Goal: Information Seeking & Learning: Learn about a topic

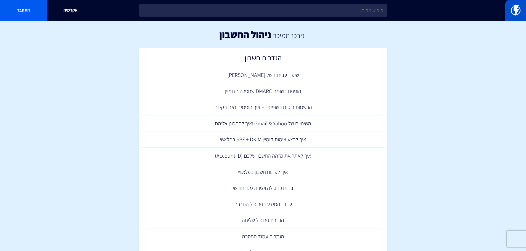
click at [512, 10] on img at bounding box center [515, 10] width 10 height 11
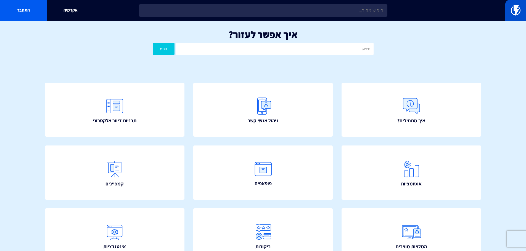
click at [507, 2] on link at bounding box center [515, 10] width 21 height 21
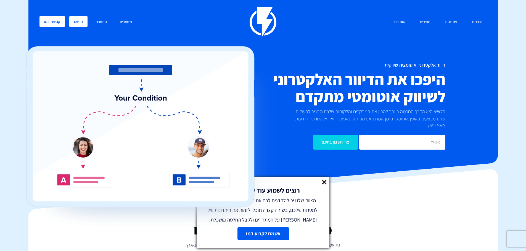
click at [78, 22] on link "הרשם" at bounding box center [78, 21] width 18 height 10
